Goal: Task Accomplishment & Management: Manage account settings

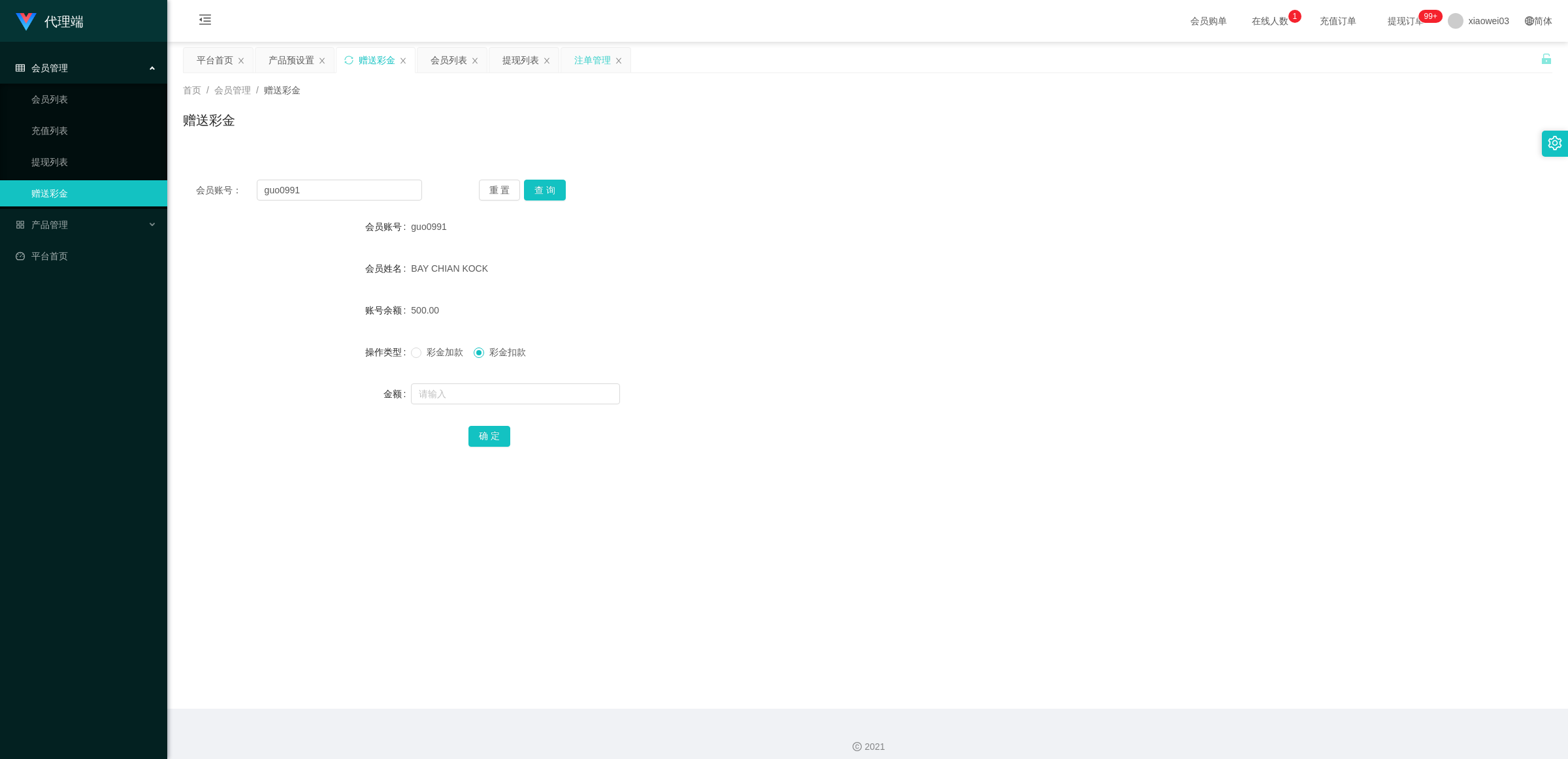
click at [582, 61] on div "注单管理" at bounding box center [592, 60] width 37 height 25
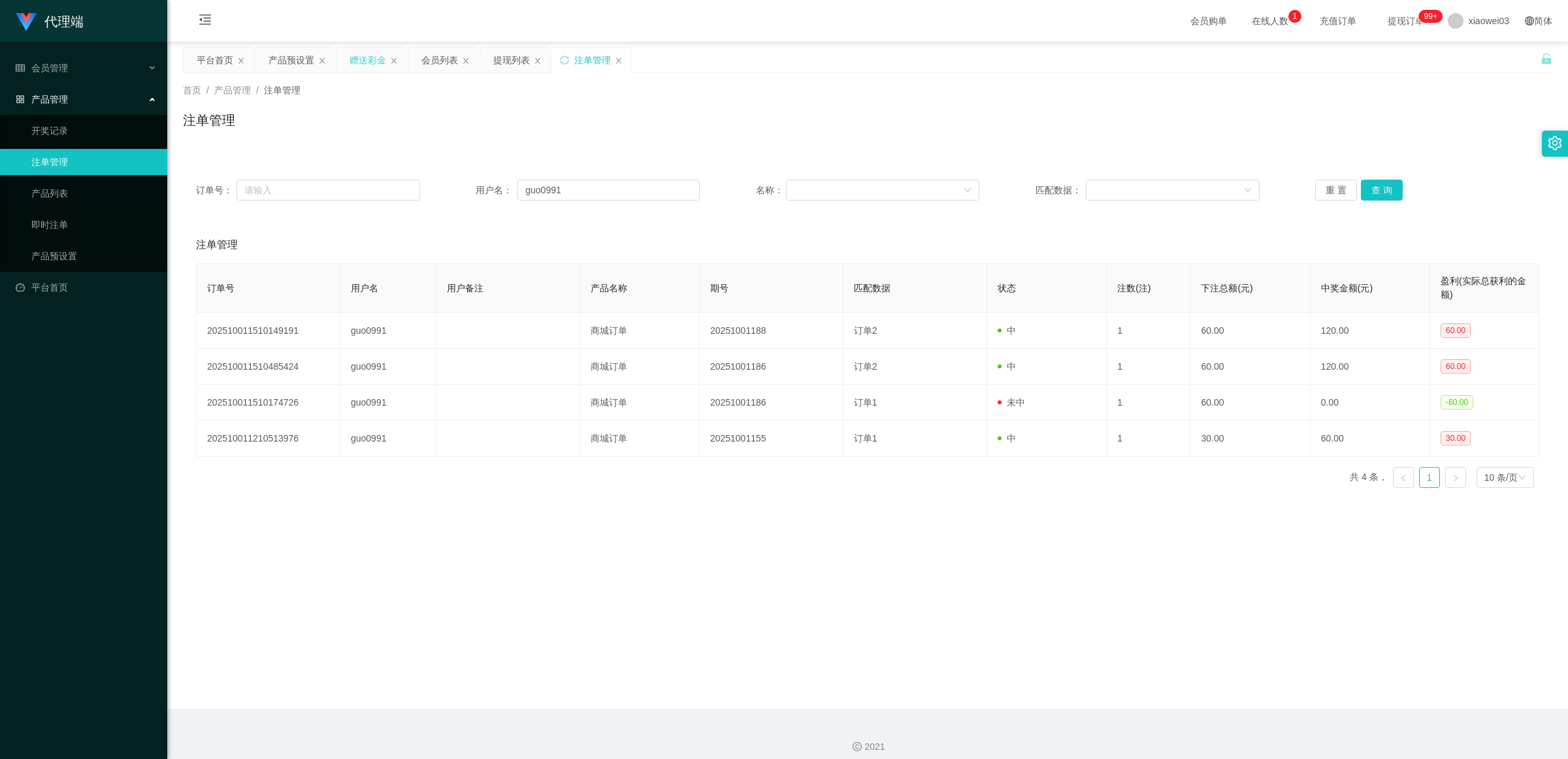
click at [369, 60] on div "赠送彩金" at bounding box center [367, 60] width 37 height 25
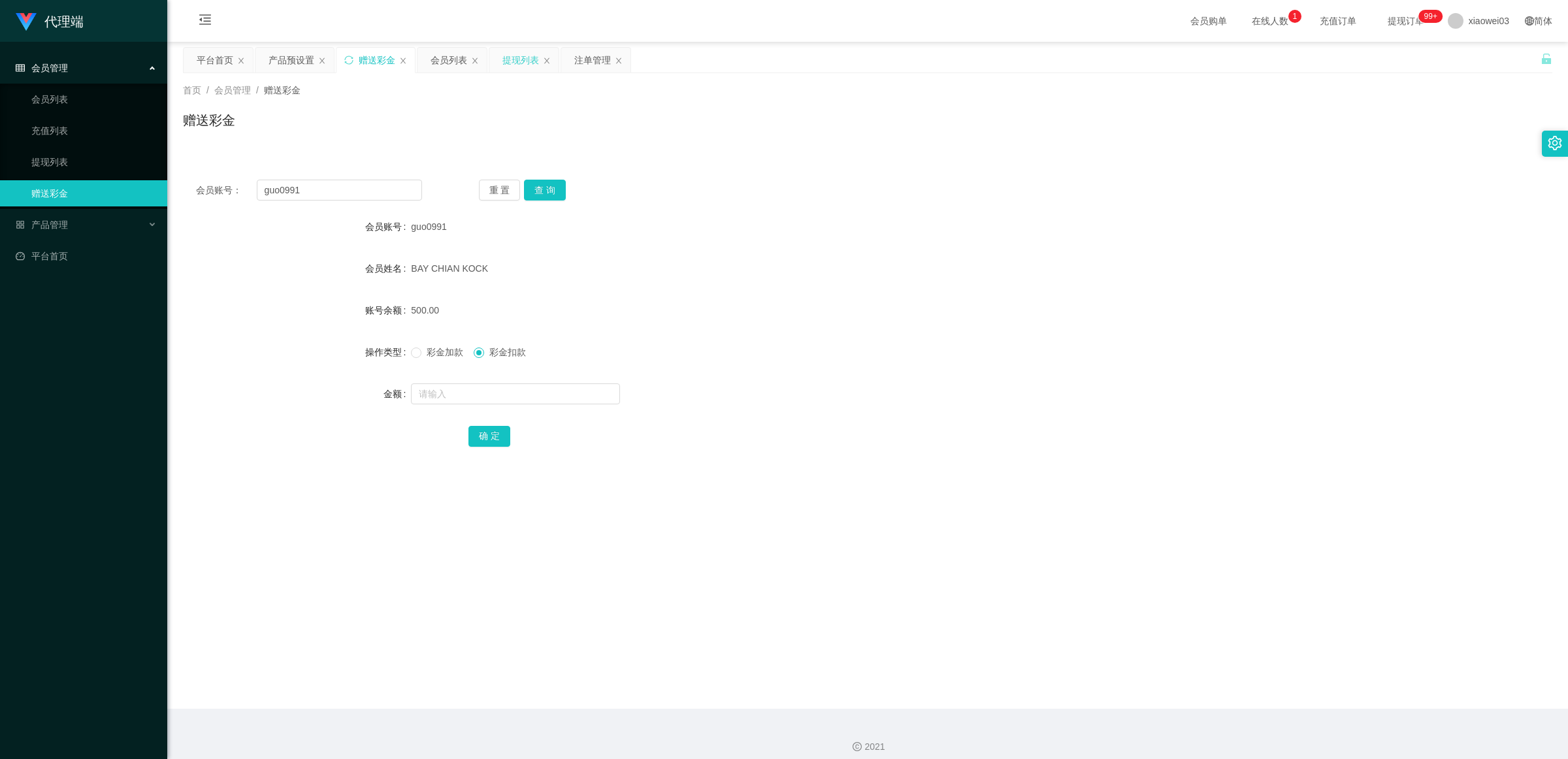
click at [511, 60] on div "提现列表" at bounding box center [521, 60] width 37 height 25
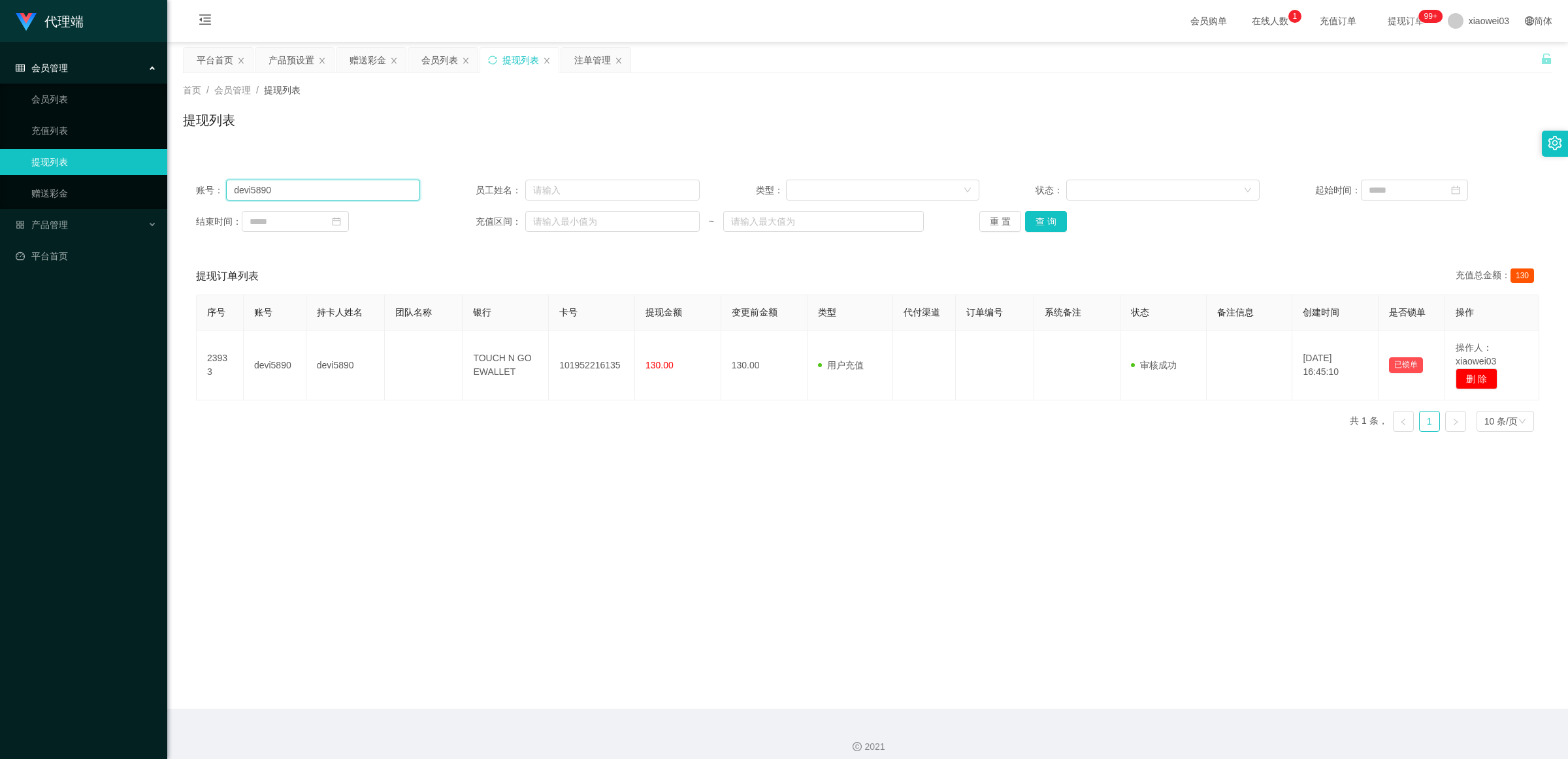
click at [372, 192] on input "devi5890" at bounding box center [323, 190] width 194 height 21
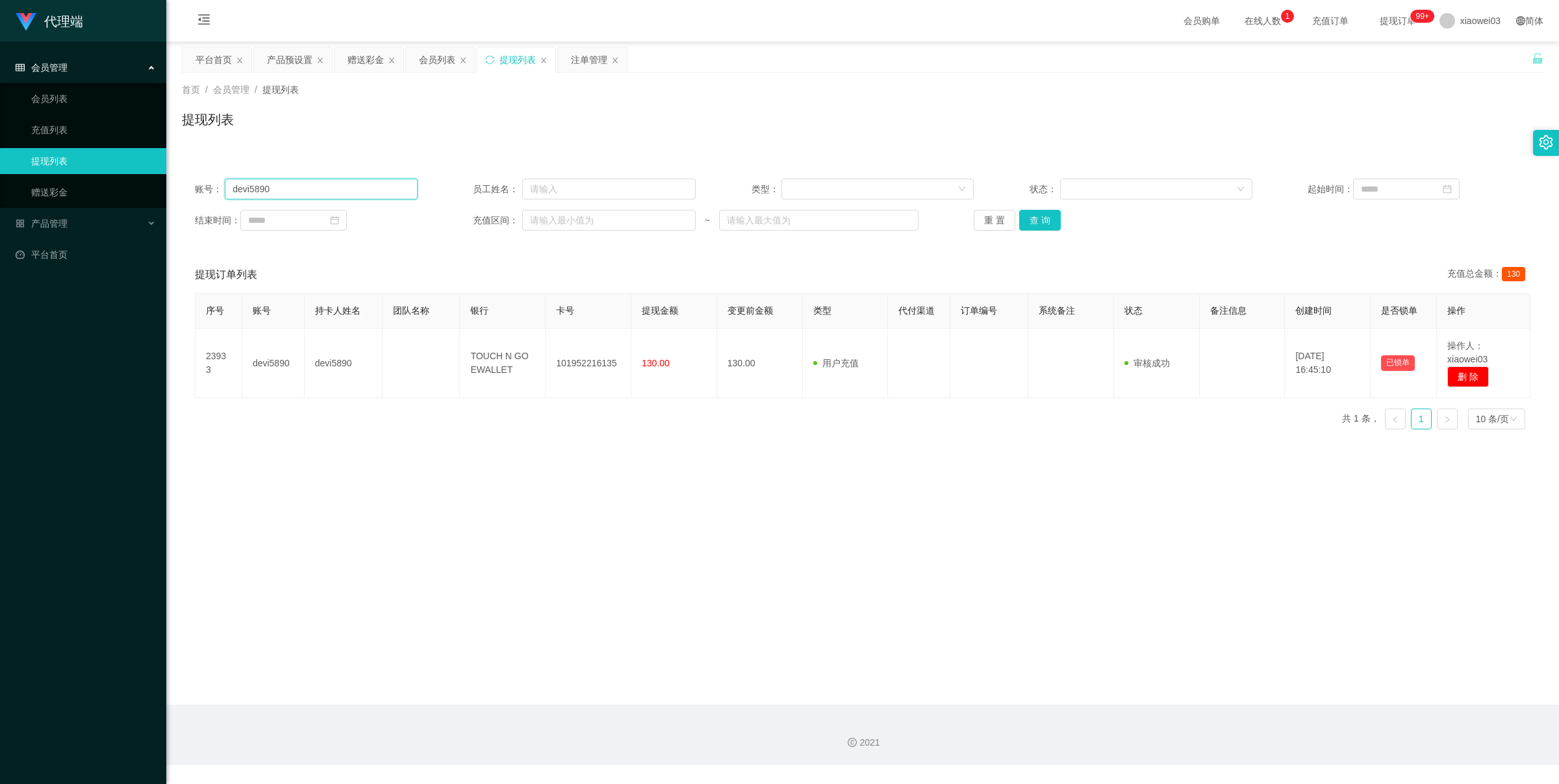
paste input "Kaik95"
type input "Kaik95"
click at [1035, 229] on button "查 询" at bounding box center [1040, 220] width 41 height 21
click at [1050, 221] on button "查 询" at bounding box center [1040, 220] width 41 height 21
click at [217, 52] on div "平台首页" at bounding box center [213, 60] width 37 height 25
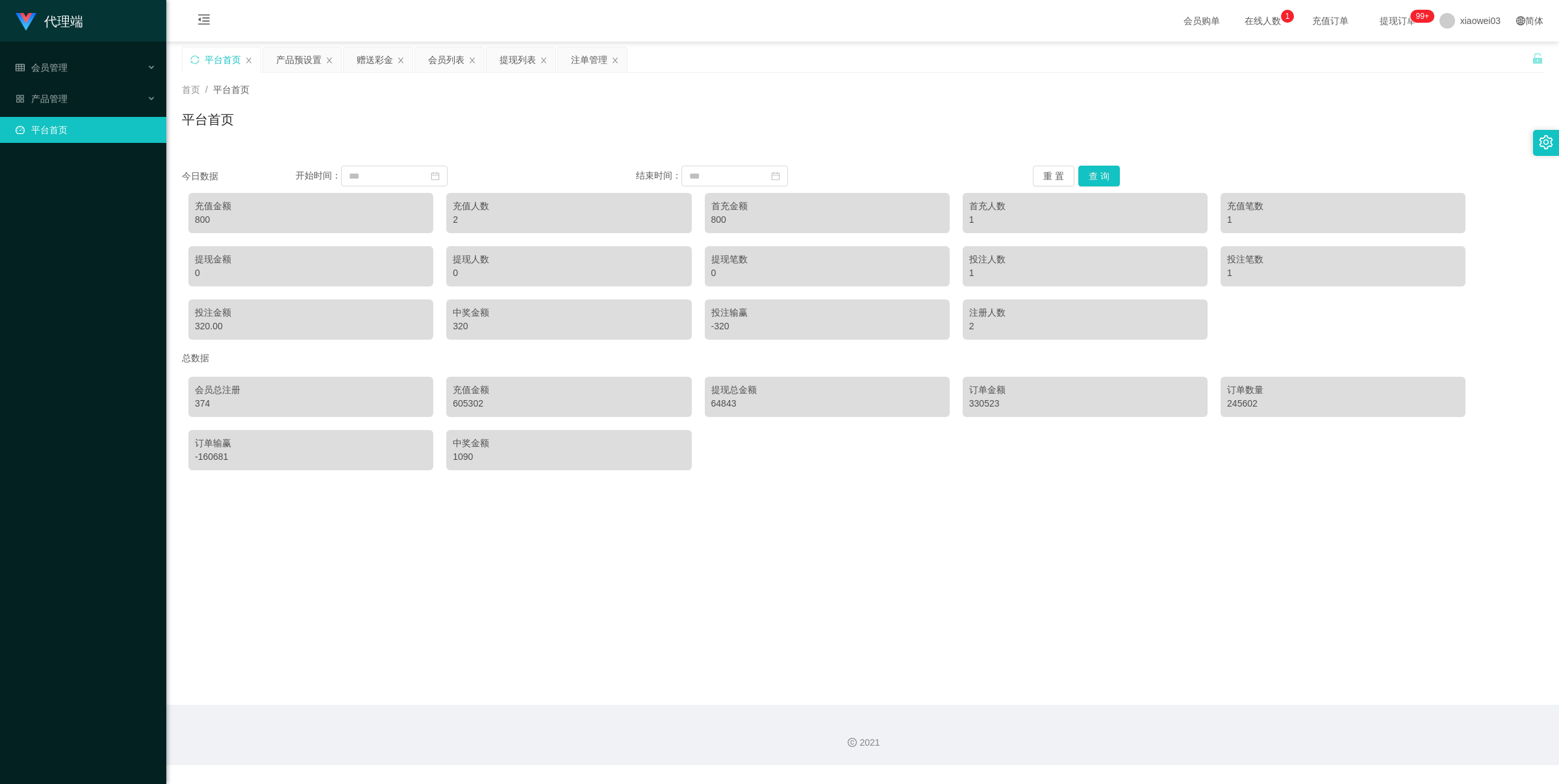
click at [216, 67] on div "平台首页" at bounding box center [222, 60] width 37 height 25
click at [1106, 173] on button "查 询" at bounding box center [1099, 176] width 41 height 21
click at [577, 66] on div "注单管理" at bounding box center [589, 60] width 37 height 25
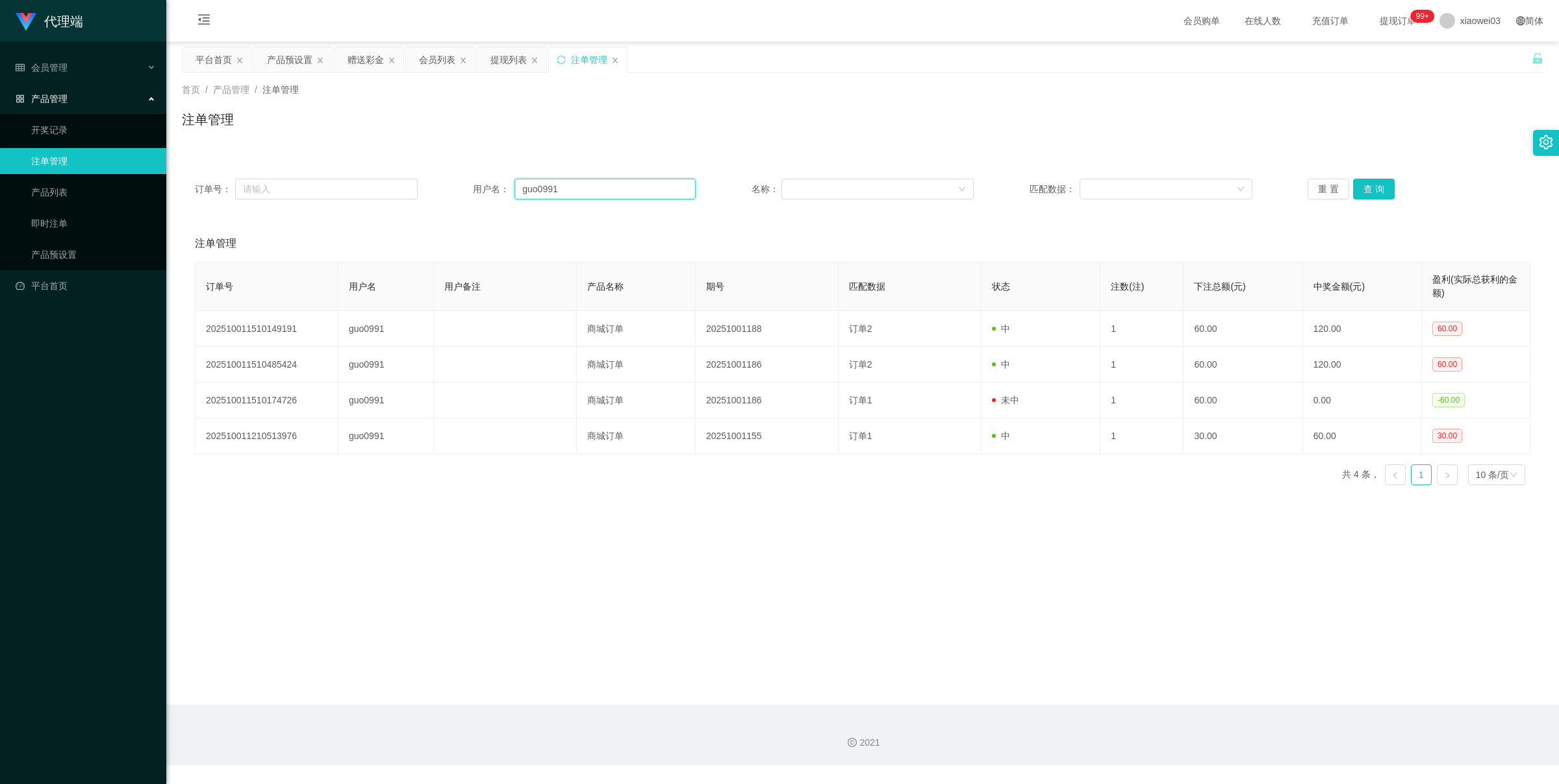
click at [587, 183] on input "guo0991" at bounding box center [605, 189] width 182 height 21
paste input "Kaik95"
type input "Kaik95"
click at [1372, 186] on button "查 询" at bounding box center [1374, 189] width 41 height 21
